Goal: Task Accomplishment & Management: Use online tool/utility

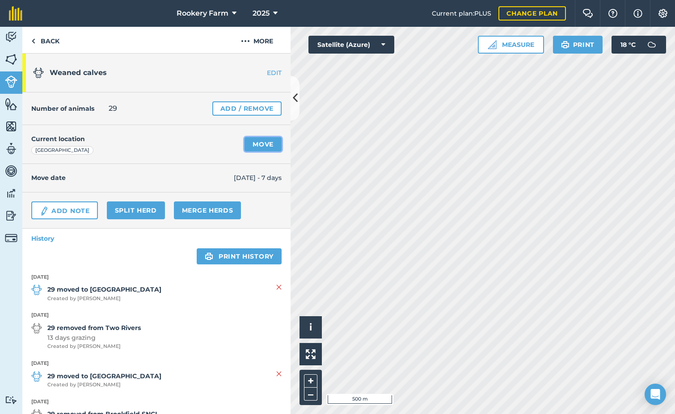
click at [261, 143] on link "Move" at bounding box center [262, 144] width 37 height 14
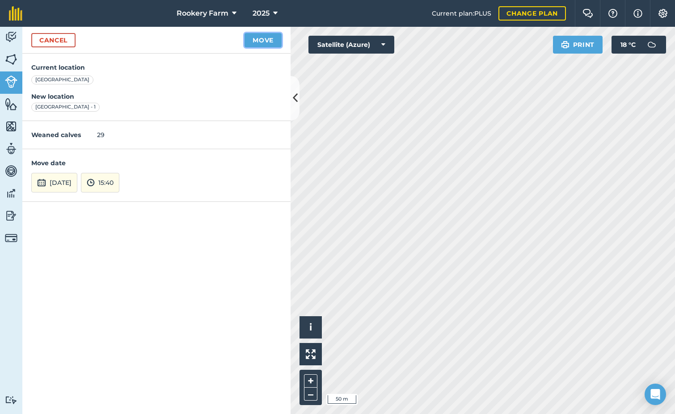
click at [264, 42] on button "Move" at bounding box center [262, 40] width 37 height 14
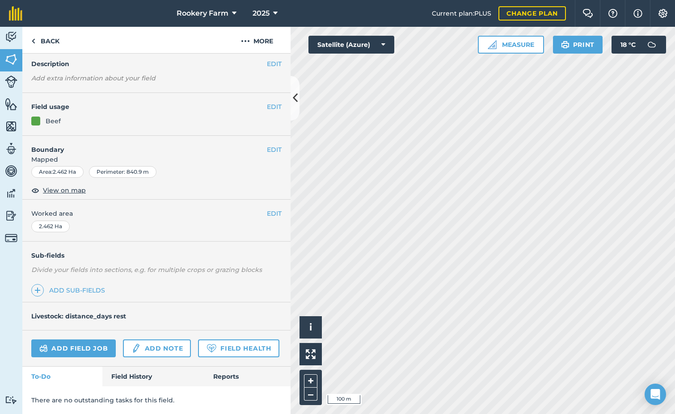
scroll to position [59, 0]
click at [79, 340] on link "Add field job" at bounding box center [73, 349] width 84 height 18
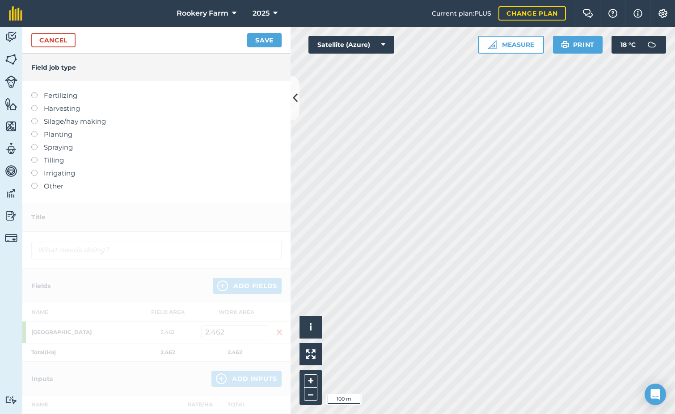
click at [33, 105] on label at bounding box center [37, 105] width 13 height 0
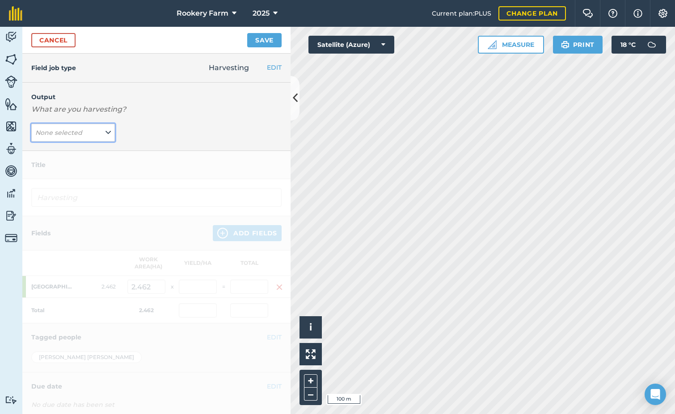
drag, startPoint x: 104, startPoint y: 132, endPoint x: 93, endPoint y: 141, distance: 13.6
click at [105, 132] on icon at bounding box center [107, 133] width 5 height 10
click at [89, 148] on button "kg/dm/ha ( kg )" at bounding box center [73, 150] width 84 height 17
type input "Harvesting kg/dm/ha"
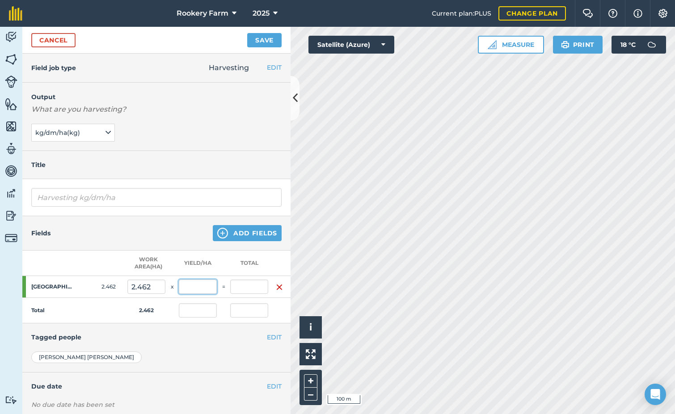
click at [210, 286] on input "text" at bounding box center [198, 287] width 38 height 14
type input "1"
type input "2,000"
type input "4,924"
type input "2,000"
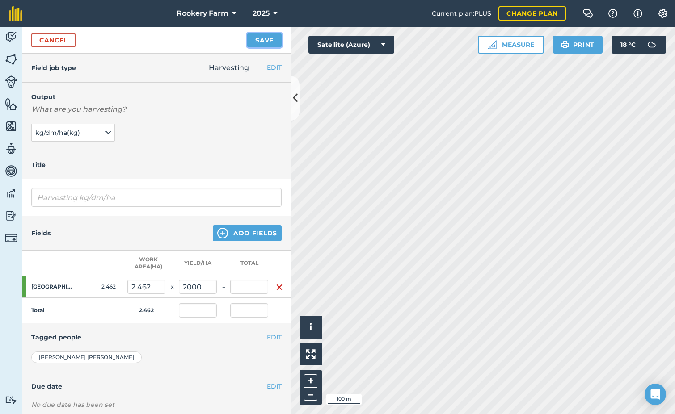
type input "4,924"
click at [276, 39] on button "Save" at bounding box center [264, 40] width 34 height 14
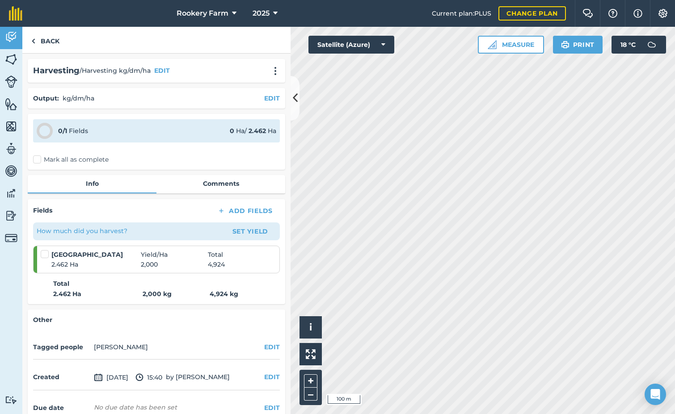
click at [38, 155] on label "Mark all as complete" at bounding box center [71, 159] width 76 height 9
click at [38, 155] on input "Mark all as complete" at bounding box center [36, 158] width 6 height 6
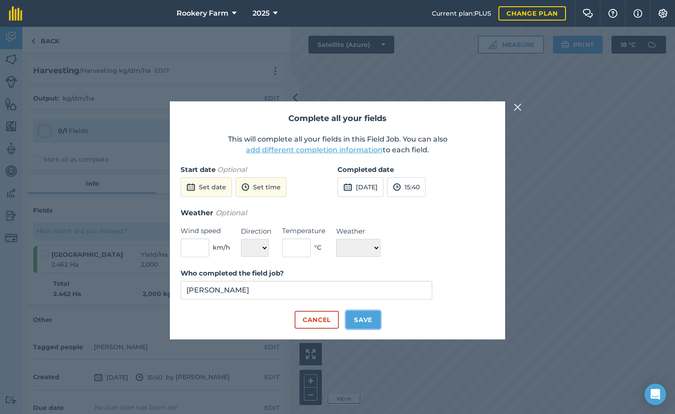
click at [369, 322] on button "Save" at bounding box center [363, 320] width 34 height 18
checkbox input "true"
